Goal: Information Seeking & Learning: Learn about a topic

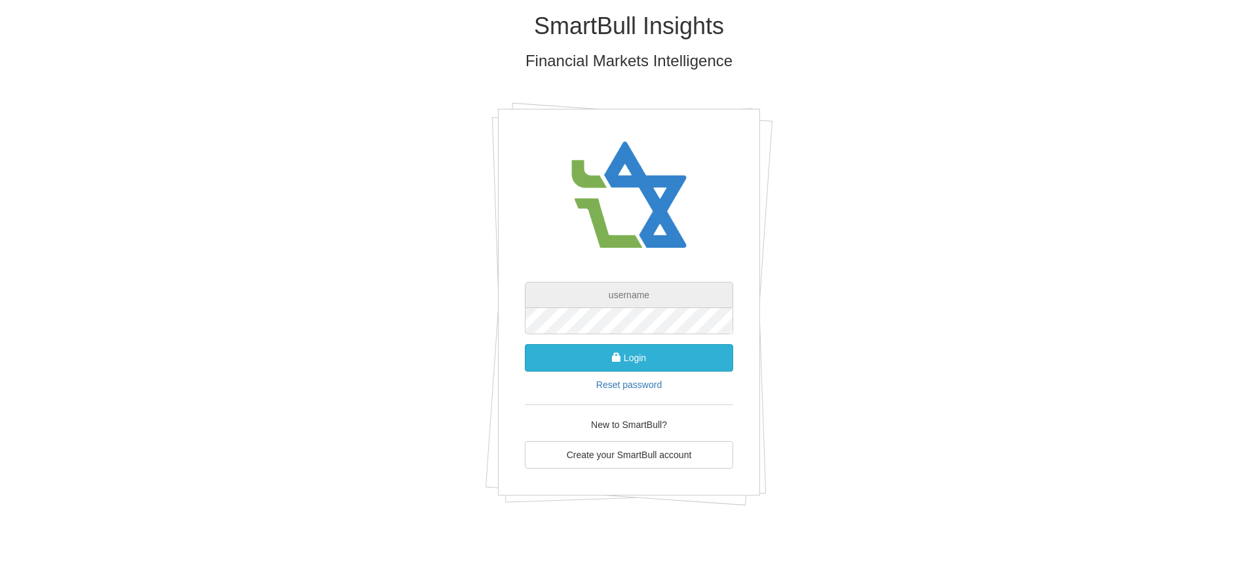
type input "[EMAIL_ADDRESS][DOMAIN_NAME]"
click at [632, 358] on button "Login" at bounding box center [629, 358] width 208 height 28
